Goal: Transaction & Acquisition: Subscribe to service/newsletter

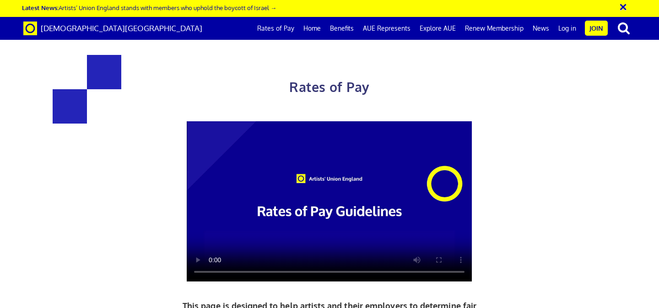
scroll to position [365, 0]
drag, startPoint x: 436, startPoint y: 167, endPoint x: 406, endPoint y: 168, distance: 30.2
copy span "£35.54"
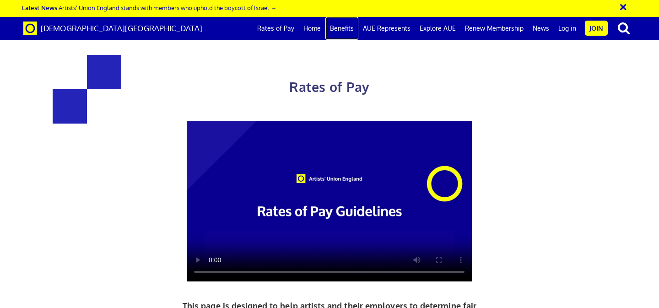
click at [354, 23] on link "Benefits" at bounding box center [342, 28] width 33 height 23
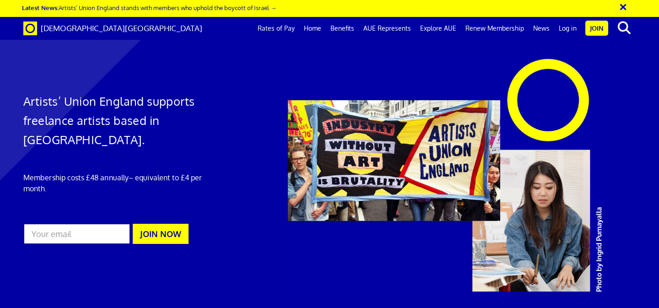
scroll to position [0, 5]
click at [498, 26] on link "Renew Membership" at bounding box center [495, 28] width 68 height 23
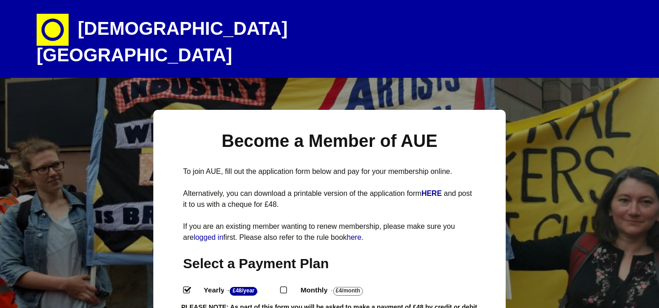
select select
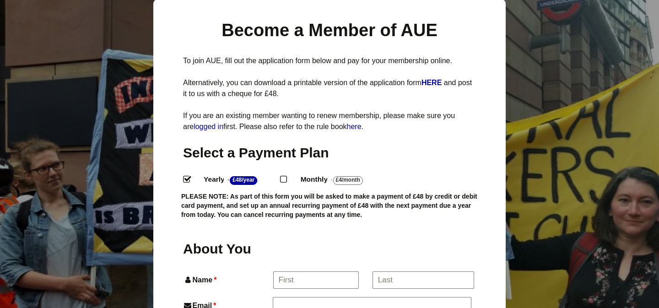
scroll to position [122, 0]
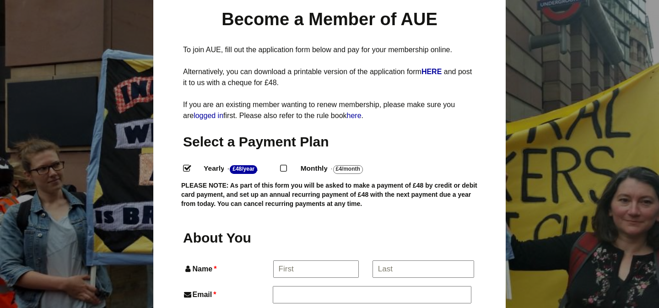
click at [286, 165] on input "Monthly - £4/Month ." at bounding box center [283, 168] width 6 height 6
radio input "true"
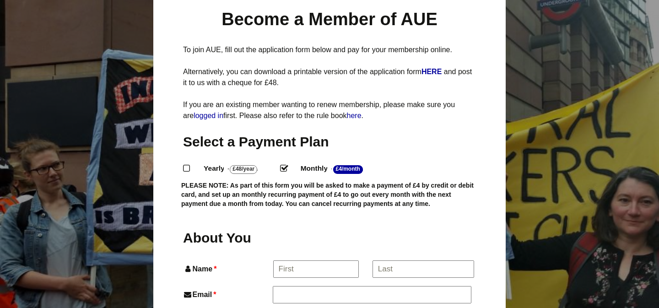
scroll to position [145, 0]
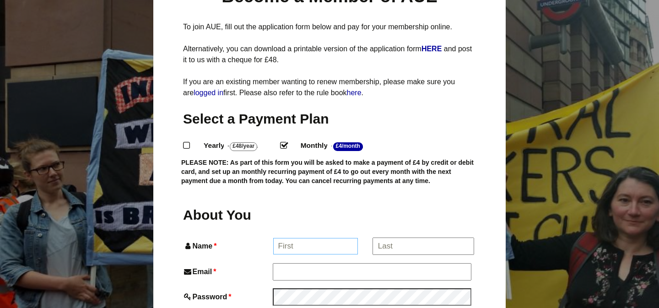
click at [338, 238] on input "Name *" at bounding box center [315, 246] width 85 height 16
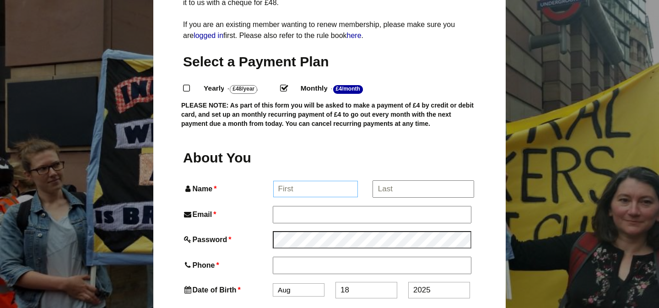
scroll to position [201, 0]
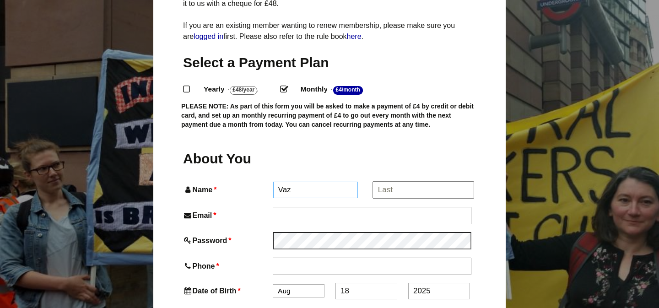
type input "Vaz"
click at [396, 182] on input "*" at bounding box center [423, 190] width 101 height 16
type input "Lockett"
click at [287, 182] on input "Vaz" at bounding box center [315, 190] width 85 height 16
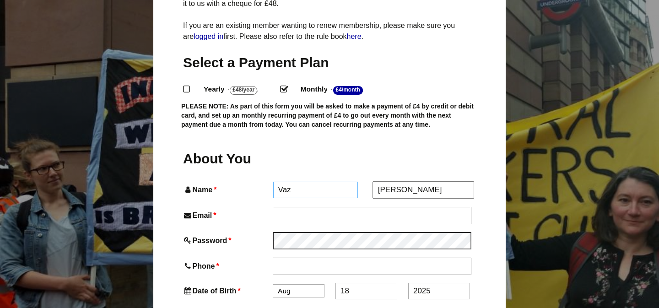
click at [287, 182] on input "Vaz" at bounding box center [315, 190] width 85 height 16
type input "Mhairi"
click at [287, 207] on input "Email *" at bounding box center [372, 215] width 198 height 16
type input "vazartist.work@gmail.com"
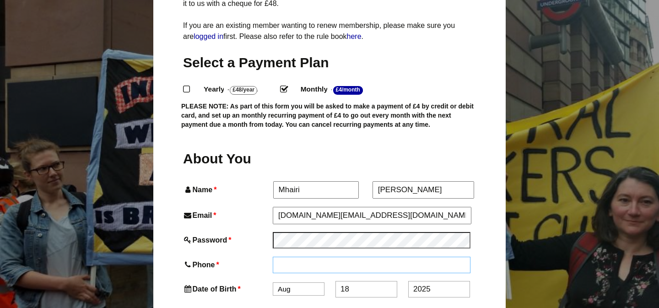
click at [295, 257] on input "Phone *" at bounding box center [372, 265] width 198 height 16
click at [277, 258] on input "7923696879" at bounding box center [372, 266] width 198 height 16
type input "07923696879"
click at [293, 284] on select "Jan Feb Mar Apr May Jun Jul Aug Sep Oct Nov Dec" at bounding box center [299, 290] width 52 height 13
select select "1"
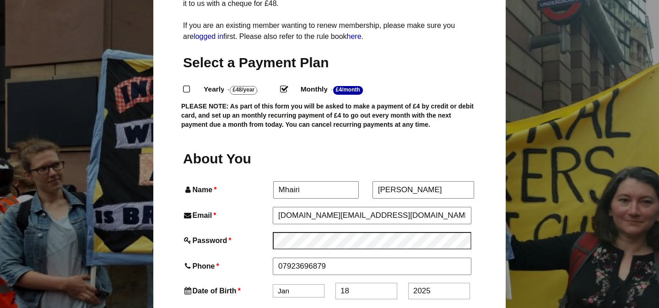
click at [348, 283] on input "18" at bounding box center [367, 291] width 62 height 16
type input "5"
click at [436, 283] on input "2025" at bounding box center [439, 291] width 62 height 16
type input "2"
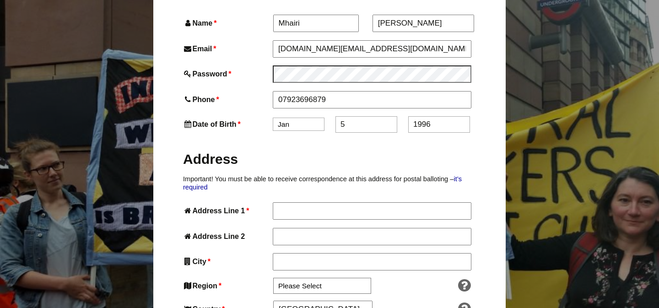
scroll to position [374, 0]
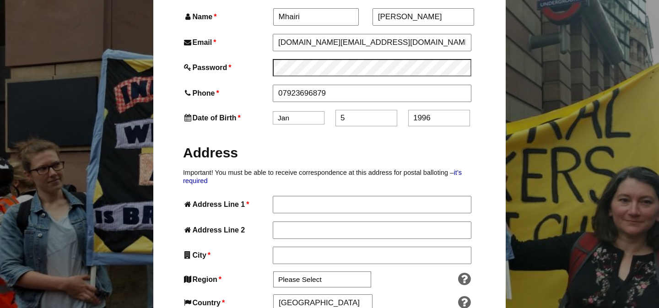
type input "1996"
click at [329, 196] on input "Address Line 1 *" at bounding box center [372, 204] width 198 height 16
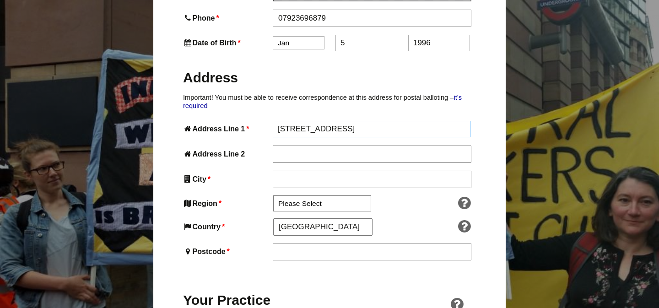
scroll to position [460, 0]
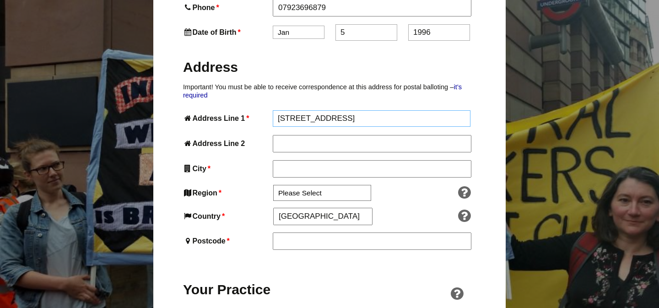
type input "45 Balmoral Road"
click at [293, 161] on input "City *" at bounding box center [372, 169] width 198 height 16
type input "Lancaster"
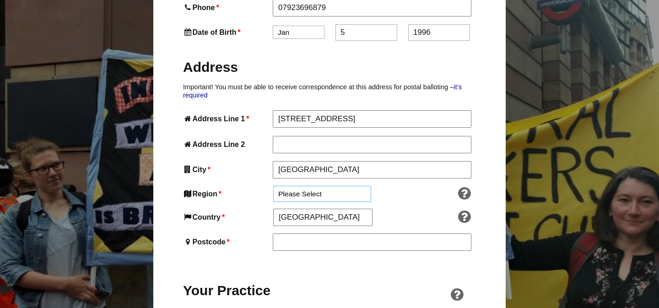
click at [302, 186] on select "Please Select South East England London North West England East of England West…" at bounding box center [322, 194] width 98 height 16
select select "North West"
click at [312, 234] on input "Postcode *" at bounding box center [372, 242] width 198 height 16
type input "LA1 3BT"
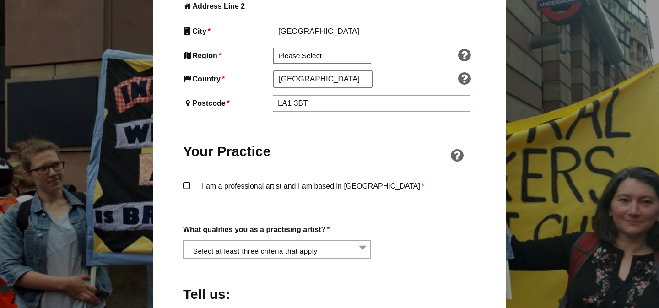
scroll to position [611, 0]
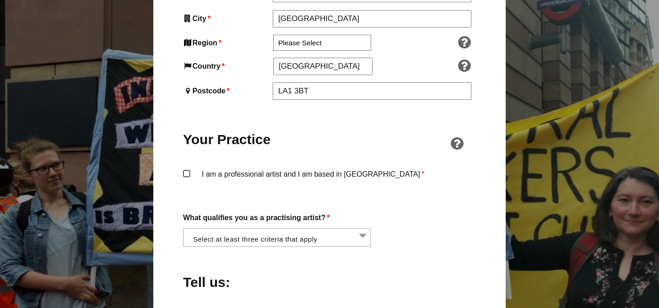
click at [185, 168] on label "I am a professional artist and I am based in England *" at bounding box center [329, 181] width 293 height 27
click at [0, 0] on input "I am a professional artist and I am based in England *" at bounding box center [0, 0] width 0 height 0
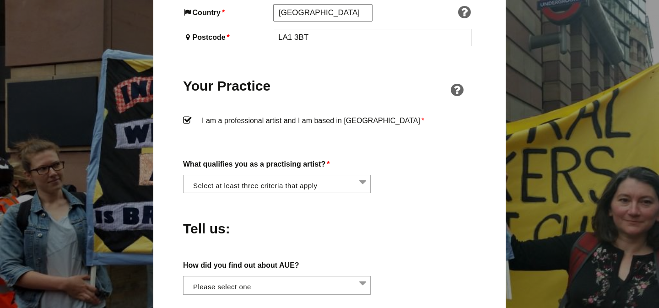
click at [316, 175] on li at bounding box center [280, 183] width 188 height 16
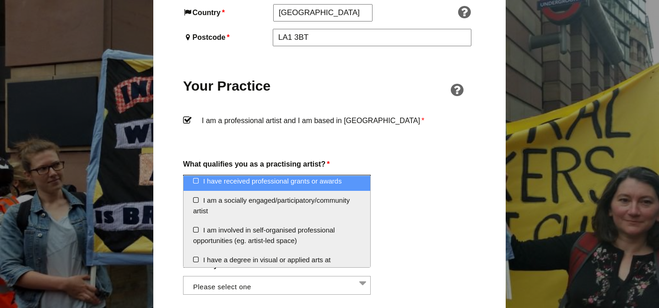
scroll to position [24, 0]
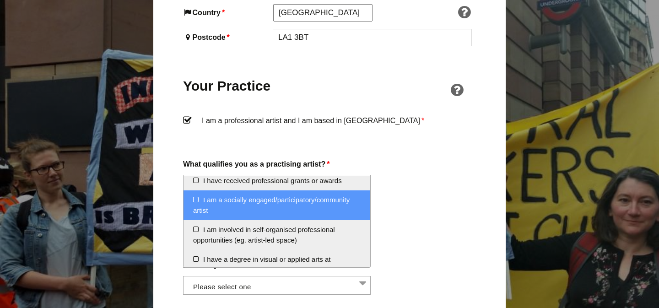
click at [330, 209] on li "I am a socially engaged/participatory/community artist" at bounding box center [277, 206] width 187 height 30
select select "socially_engaged_participatory_community_artist"
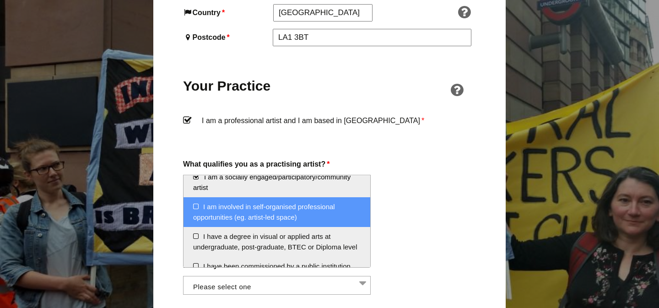
scroll to position [58, 0]
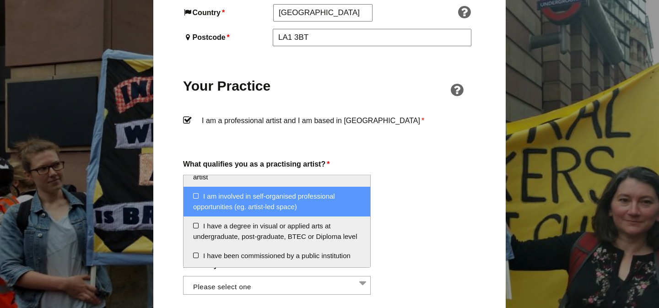
click at [322, 209] on li "I am involved in self-organised professional opportunities (eg. artist-led spac…" at bounding box center [277, 202] width 187 height 30
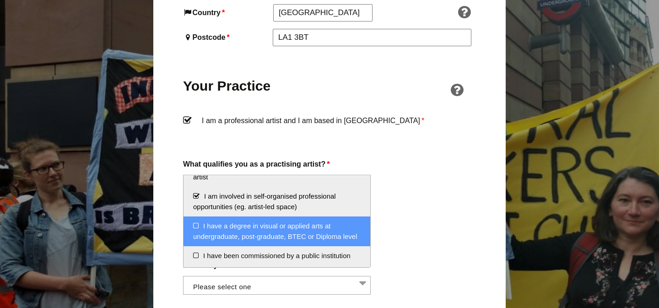
click at [328, 236] on li "I have a degree in visual or applied arts at undergraduate, post-graduate, BTEC…" at bounding box center [277, 232] width 187 height 30
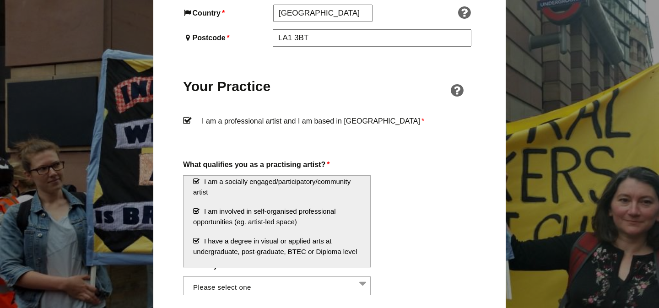
scroll to position [44, 0]
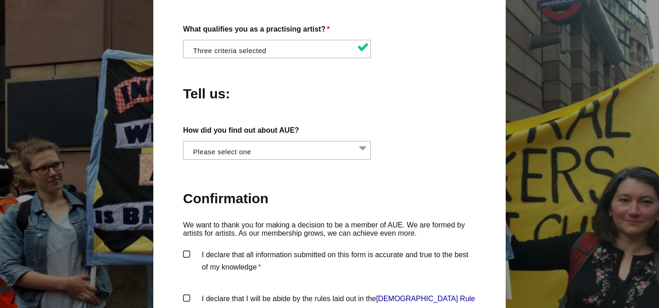
click at [318, 142] on li at bounding box center [280, 150] width 188 height 16
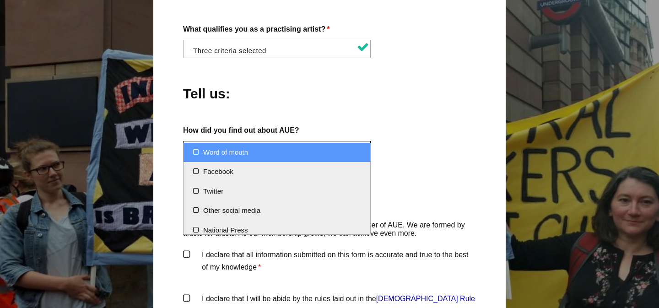
select select "Word of mouth"
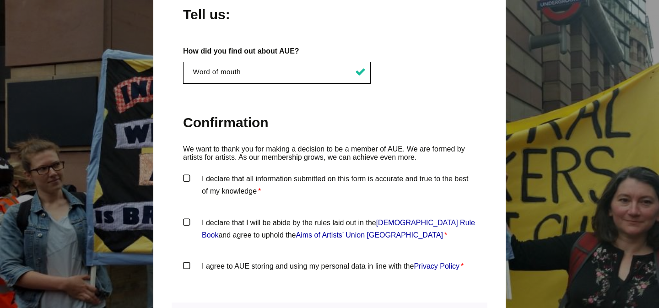
scroll to position [879, 0]
click at [183, 172] on label "I declare that all information submitted on this form is accurate and true to t…" at bounding box center [329, 185] width 293 height 27
click at [0, 0] on input "I declare that all information submitted on this form is accurate and true to t…" at bounding box center [0, 0] width 0 height 0
click at [188, 216] on label "I declare that I will be abide by the rules laid out in the Artists' Union Engl…" at bounding box center [329, 229] width 293 height 27
click at [0, 0] on input "I declare that I will be abide by the rules laid out in the Artists' Union Engl…" at bounding box center [0, 0] width 0 height 0
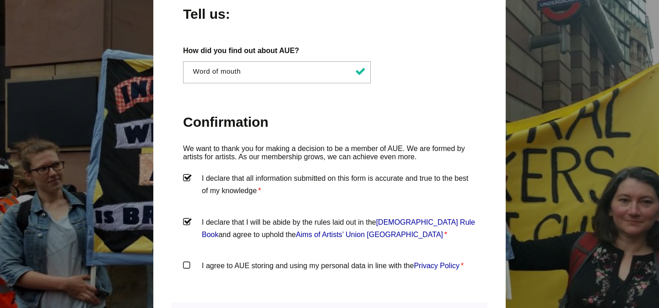
click at [188, 260] on label "I agree to AUE storing and using my personal data in line with the Privacy Poli…" at bounding box center [329, 273] width 293 height 27
click at [0, 0] on input "I agree to AUE storing and using my personal data in line with the Privacy Poli…" at bounding box center [0, 0] width 0 height 0
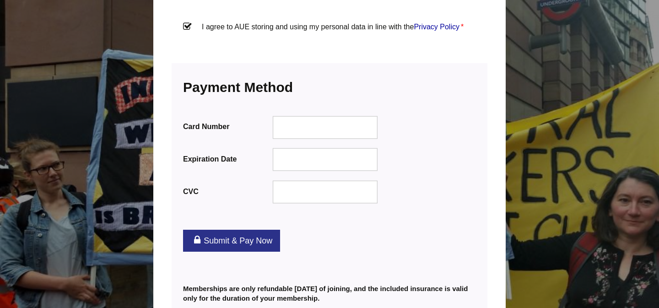
scroll to position [1133, 0]
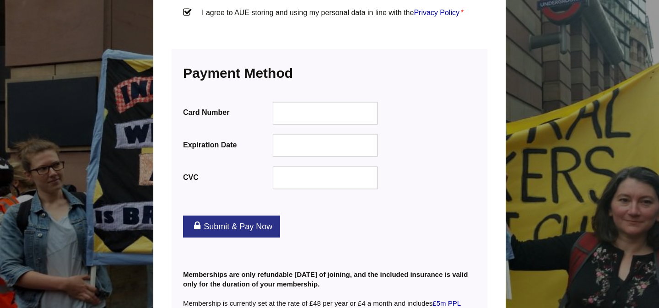
click at [324, 113] on div "Card Number Expiration Date CVC" at bounding box center [329, 143] width 293 height 93
click at [318, 104] on div at bounding box center [325, 113] width 105 height 23
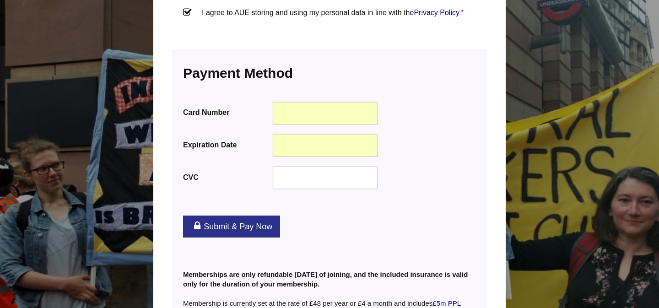
click at [240, 216] on link "Submit & Pay Now" at bounding box center [231, 227] width 97 height 22
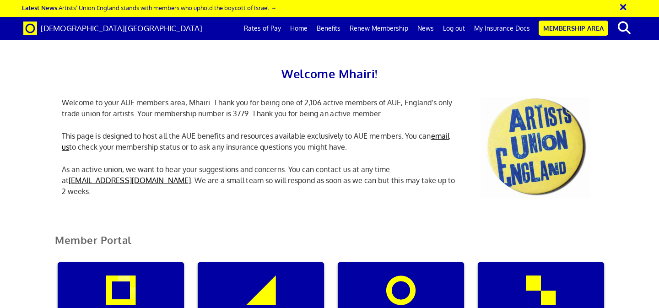
scroll to position [123, 0]
click at [147, 262] on div "Manage my membership" at bounding box center [121, 306] width 126 height 88
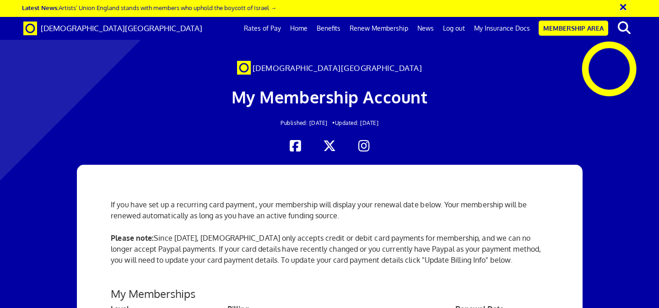
scroll to position [271, 0]
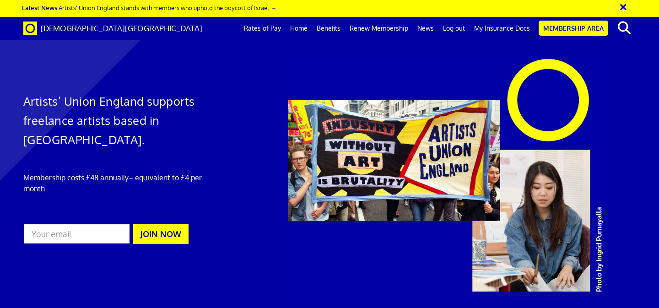
scroll to position [0, 5]
click at [331, 27] on link "Benefits" at bounding box center [328, 28] width 33 height 23
click at [504, 30] on link "My Insurance Docs" at bounding box center [502, 28] width 65 height 23
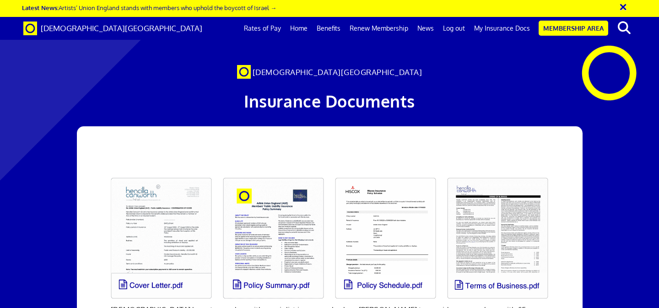
scroll to position [89, 0]
click at [303, 31] on link "Home" at bounding box center [299, 28] width 27 height 23
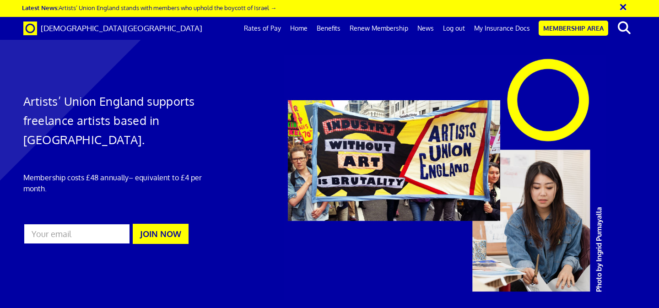
scroll to position [133, 0]
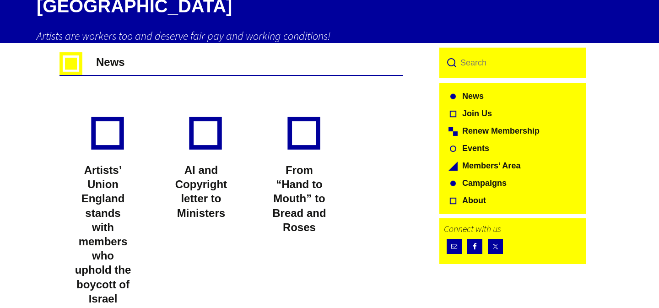
scroll to position [48, 0]
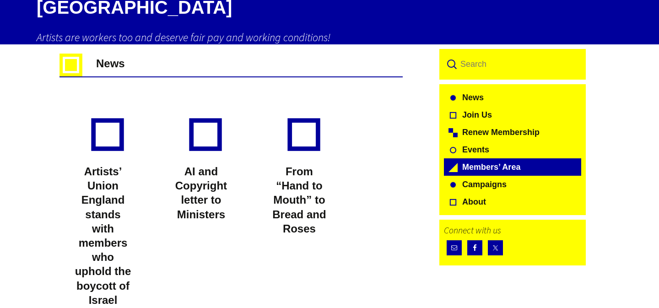
click at [476, 158] on link "Members’ Area" at bounding box center [512, 166] width 137 height 17
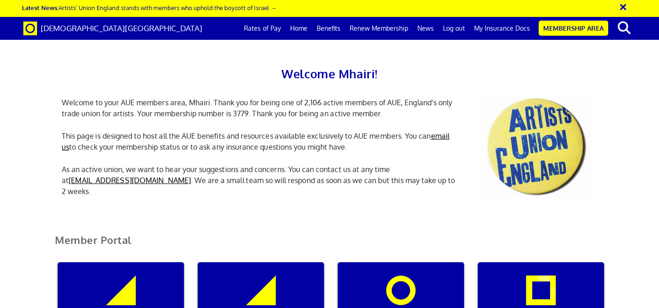
scroll to position [424, 0]
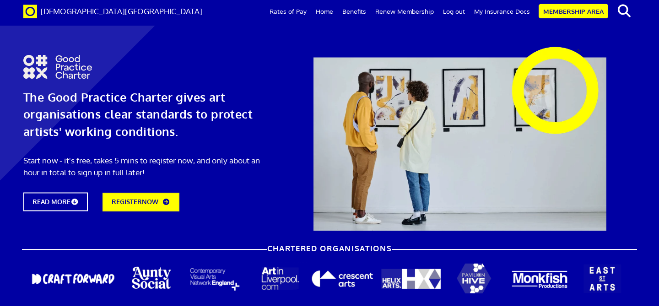
scroll to position [548, 0]
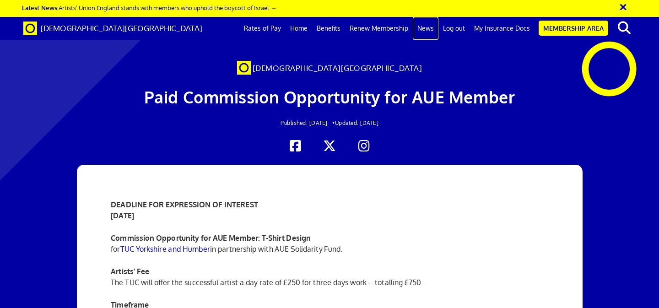
click at [431, 28] on link "News" at bounding box center [426, 28] width 26 height 23
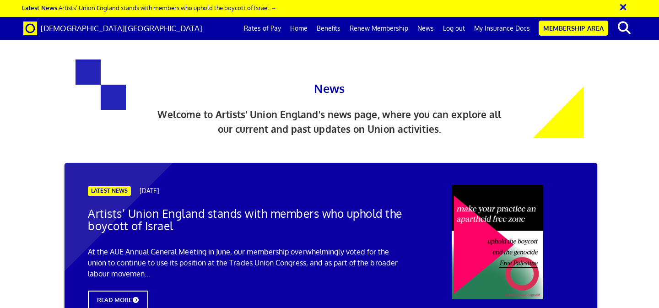
scroll to position [411, 0]
click at [435, 30] on link "News" at bounding box center [426, 28] width 26 height 23
click at [304, 27] on link "Home" at bounding box center [299, 28] width 27 height 23
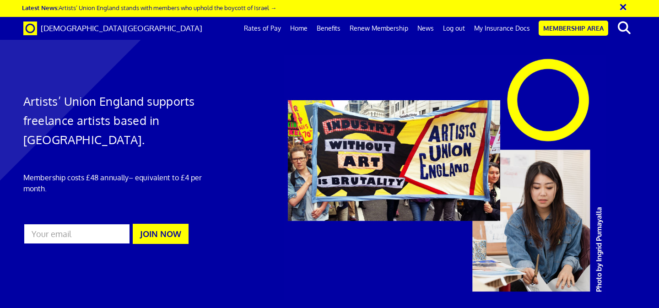
scroll to position [1661, 0]
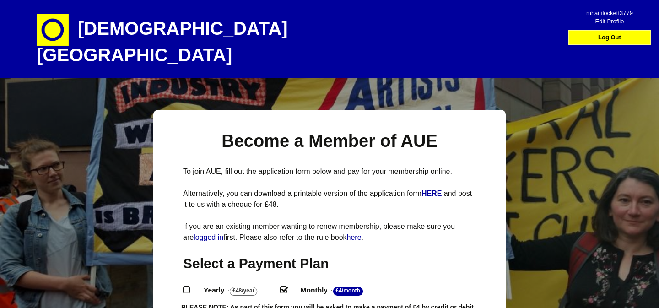
click at [65, 20] on img at bounding box center [53, 30] width 32 height 32
click at [152, 26] on h1 "[DEMOGRAPHIC_DATA][GEOGRAPHIC_DATA]" at bounding box center [197, 39] width 321 height 78
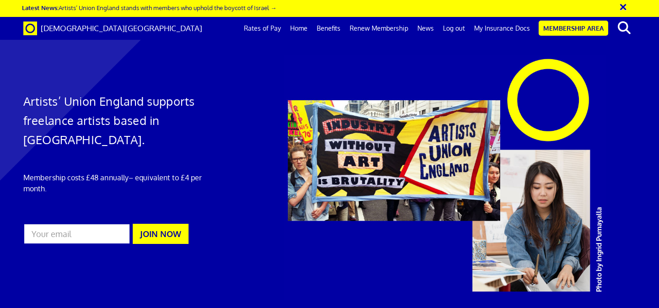
scroll to position [0, 5]
click at [332, 28] on link "Benefits" at bounding box center [328, 28] width 33 height 23
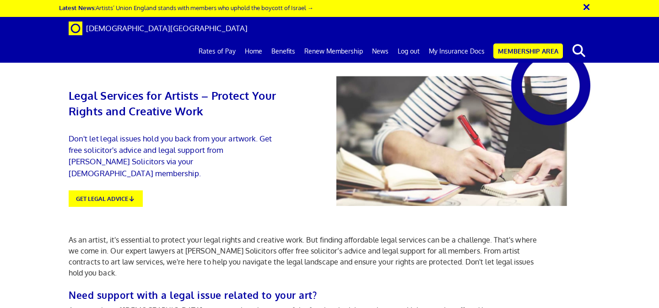
scroll to position [517, 0]
click at [134, 28] on span "[DEMOGRAPHIC_DATA][GEOGRAPHIC_DATA]" at bounding box center [167, 28] width 162 height 10
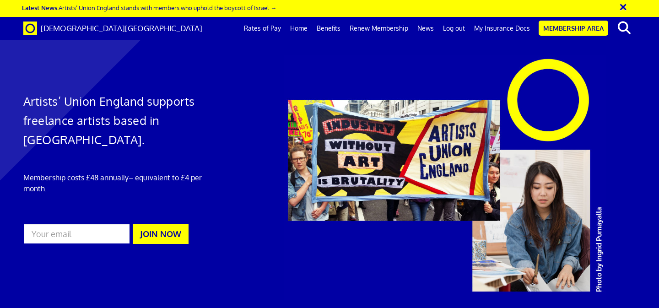
scroll to position [578, 0]
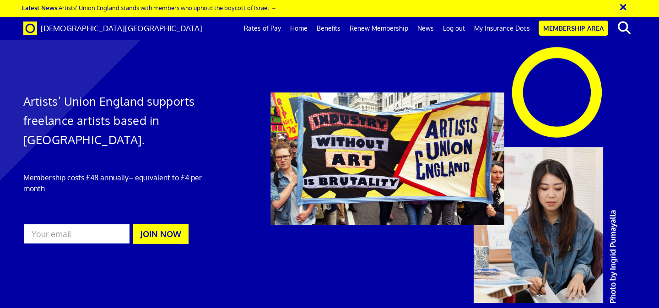
scroll to position [294, 0]
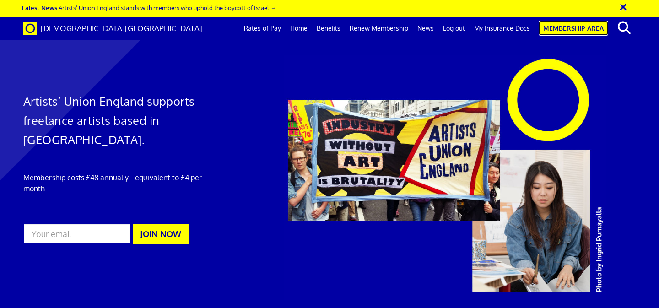
click at [580, 26] on link "Membership Area" at bounding box center [574, 28] width 70 height 15
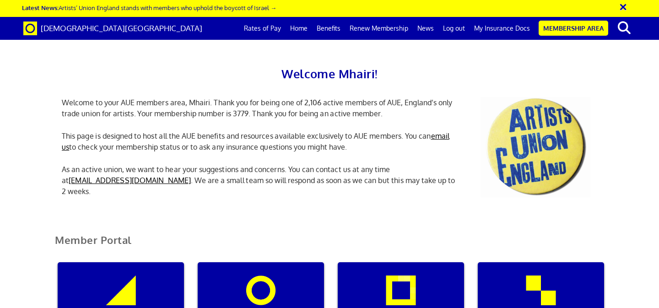
scroll to position [416, 0]
